Goal: Information Seeking & Learning: Learn about a topic

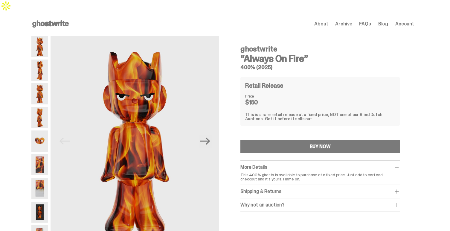
click at [41, 38] on img at bounding box center [39, 46] width 17 height 21
click at [41, 60] on img at bounding box center [39, 70] width 17 height 21
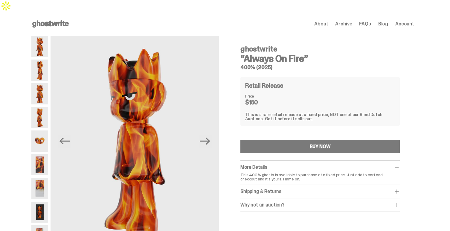
click at [43, 83] on img at bounding box center [39, 93] width 17 height 21
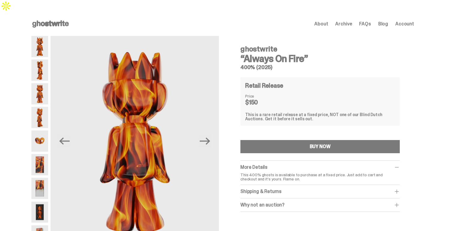
click at [43, 108] on img at bounding box center [39, 117] width 17 height 21
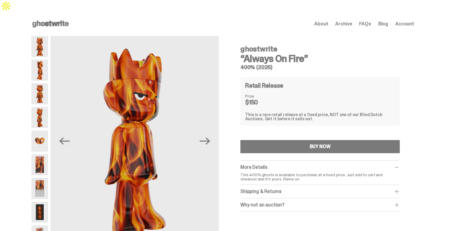
click at [42, 130] on img at bounding box center [39, 140] width 17 height 21
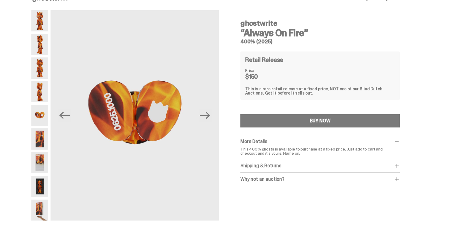
scroll to position [27, 0]
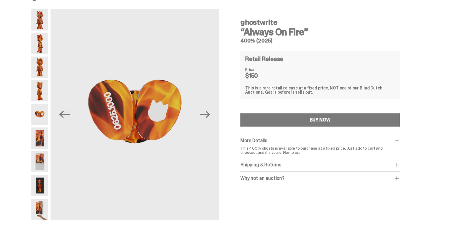
click at [43, 127] on img at bounding box center [39, 137] width 17 height 21
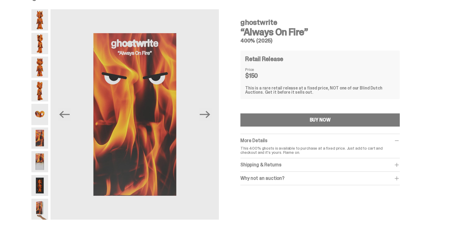
click at [43, 151] on img at bounding box center [39, 161] width 17 height 21
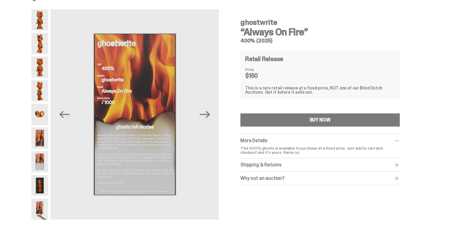
click at [41, 127] on img at bounding box center [39, 137] width 17 height 21
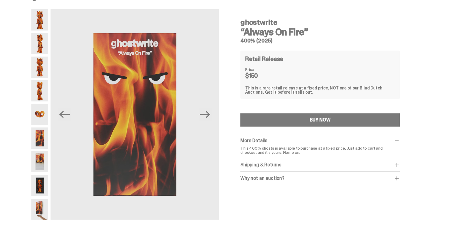
click at [42, 175] on img at bounding box center [39, 185] width 17 height 21
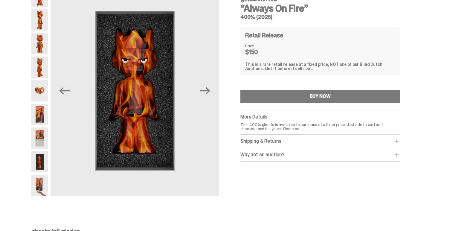
scroll to position [57, 0]
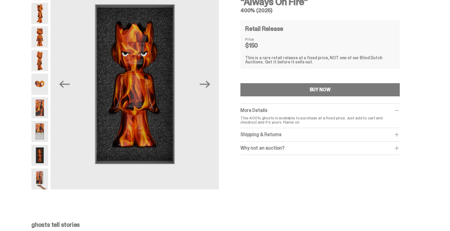
click at [42, 168] on img at bounding box center [39, 178] width 17 height 21
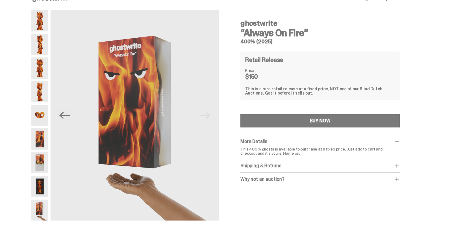
scroll to position [25, 0]
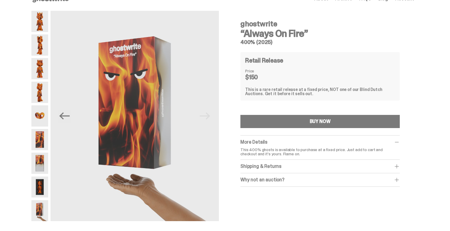
click at [42, 177] on img at bounding box center [39, 187] width 17 height 21
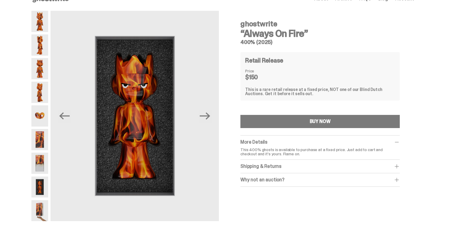
click at [43, 159] on img at bounding box center [39, 163] width 17 height 21
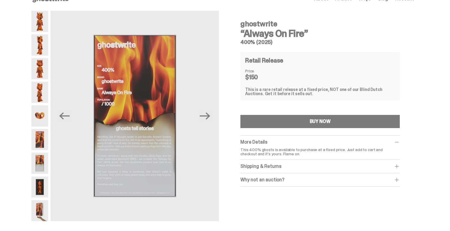
click at [45, 134] on img at bounding box center [39, 139] width 17 height 21
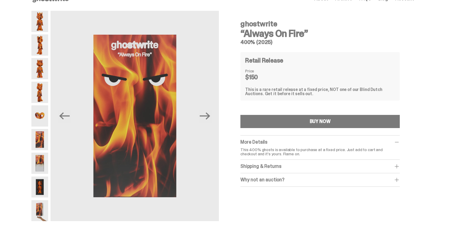
click at [43, 112] on img at bounding box center [39, 115] width 17 height 21
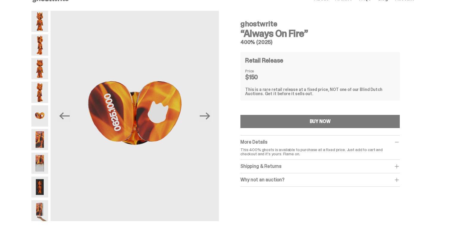
click at [42, 82] on img at bounding box center [39, 92] width 17 height 21
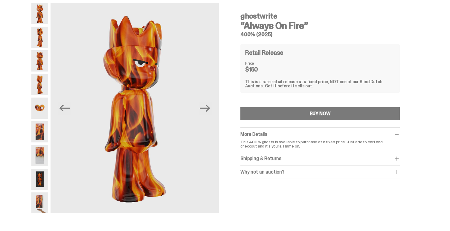
scroll to position [35, 0]
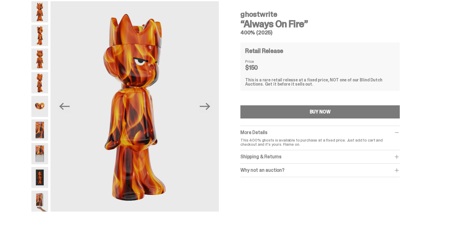
click at [266, 154] on div "Shipping & Returns" at bounding box center [320, 157] width 159 height 6
click at [270, 180] on div "Why not an auction?" at bounding box center [320, 183] width 159 height 6
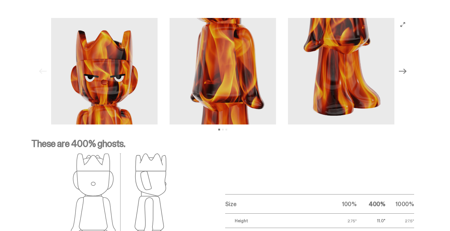
scroll to position [855, 0]
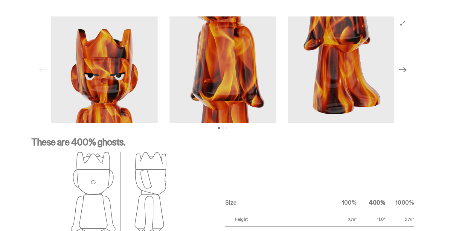
click at [402, 67] on icon "Next" at bounding box center [403, 69] width 8 height 5
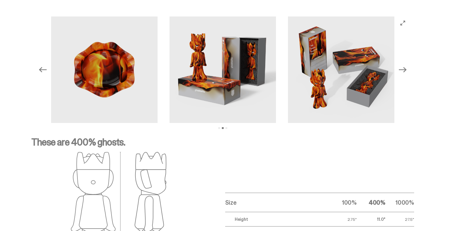
click at [403, 67] on icon "Next" at bounding box center [403, 69] width 8 height 5
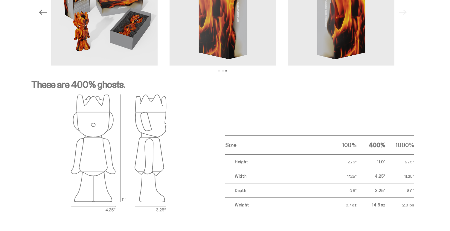
scroll to position [941, 0]
